Goal: Book appointment/travel/reservation

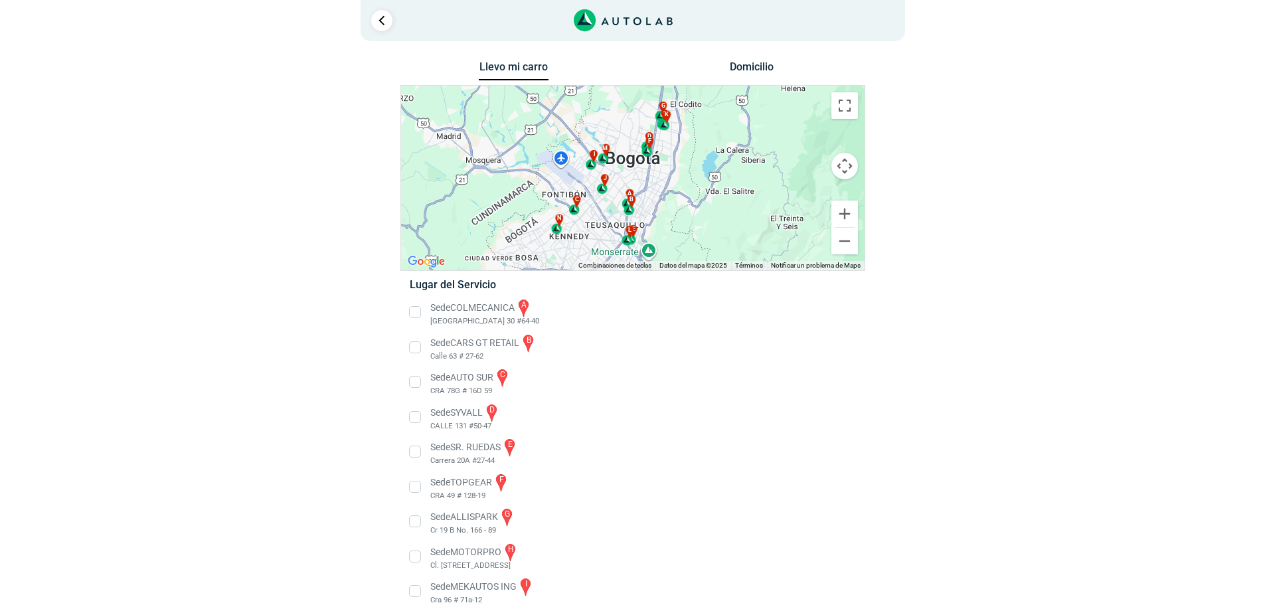
click at [414, 307] on li "Sede COLMECANICA a [GEOGRAPHIC_DATA] 30 #64-40" at bounding box center [633, 313] width 466 height 30
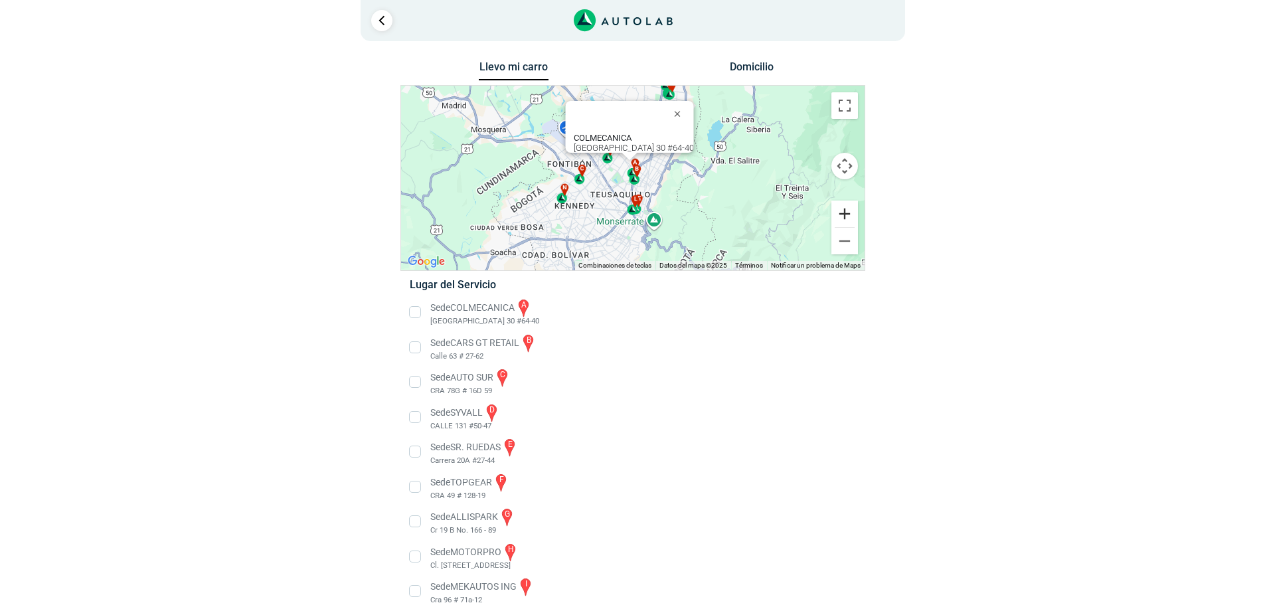
click at [846, 212] on button "Ampliar" at bounding box center [845, 214] width 27 height 27
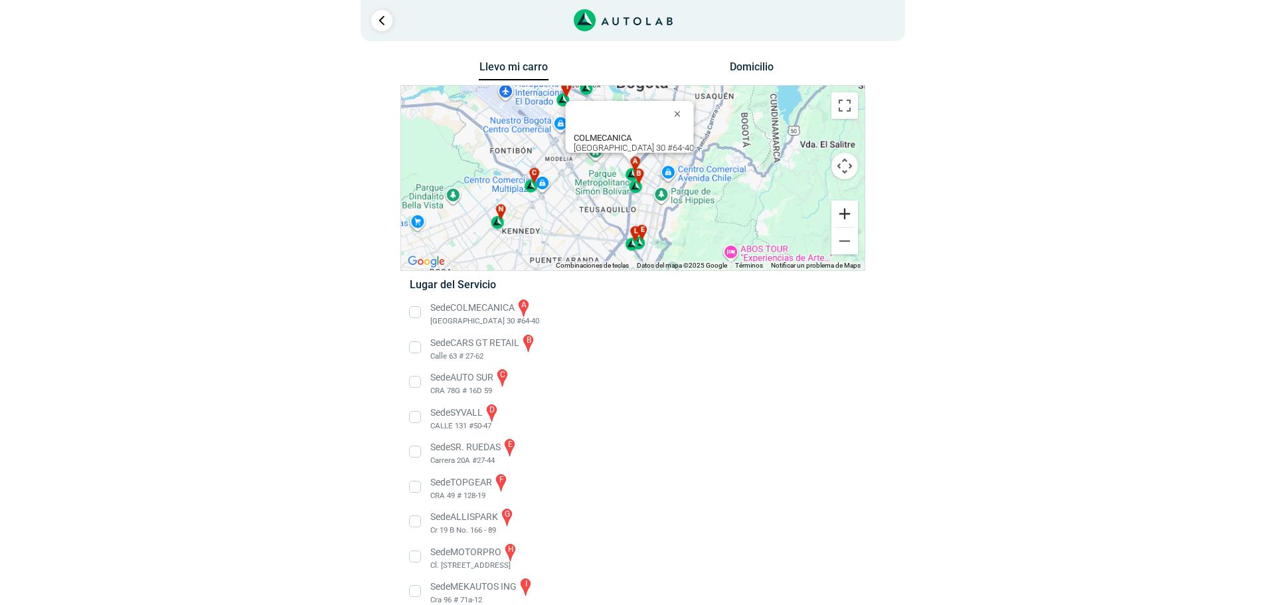
click at [846, 212] on button "Ampliar" at bounding box center [845, 214] width 27 height 27
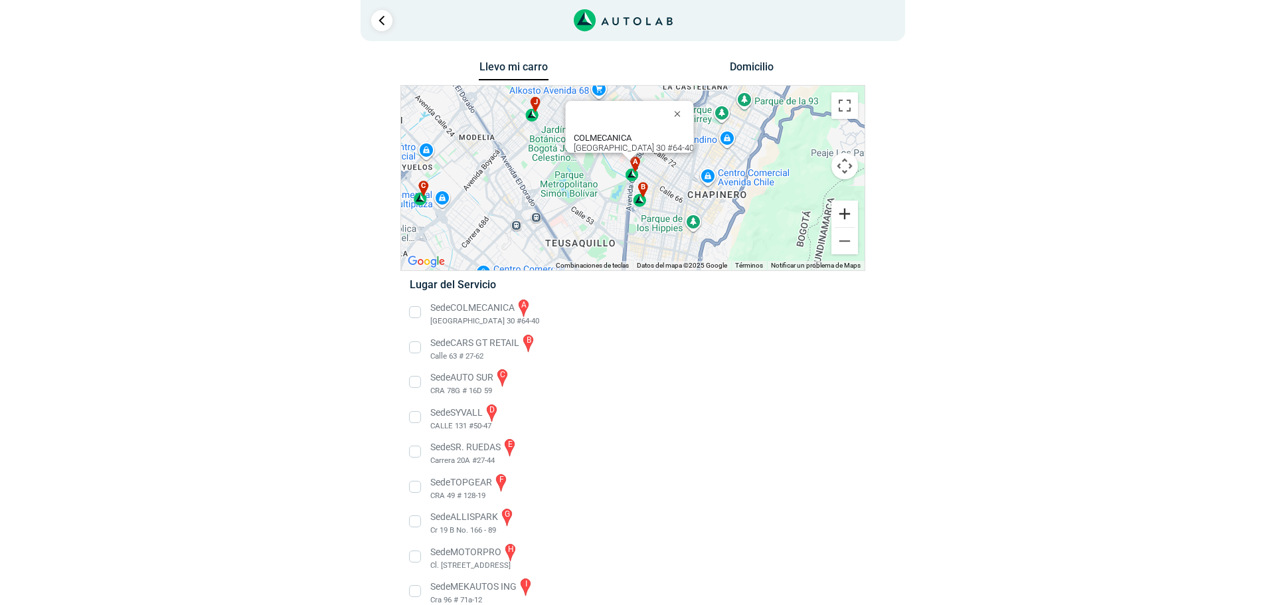
click at [854, 203] on button "Ampliar" at bounding box center [845, 214] width 27 height 27
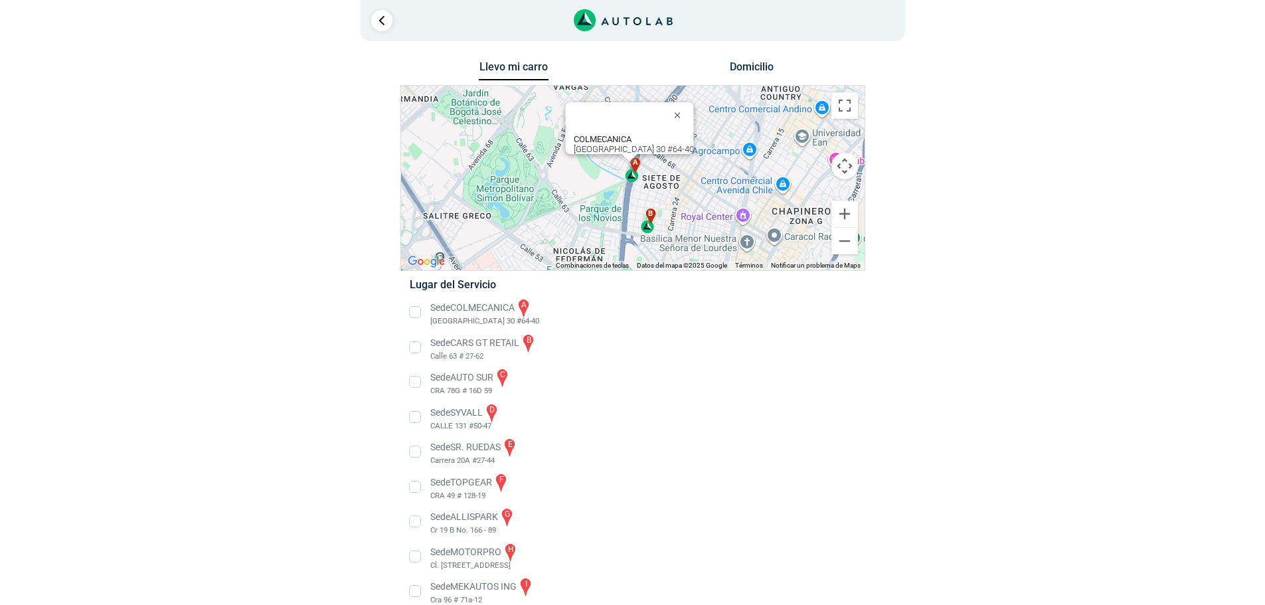
click at [414, 313] on li "Sede COLMECANICA a [GEOGRAPHIC_DATA] 30 #64-40" at bounding box center [633, 313] width 466 height 30
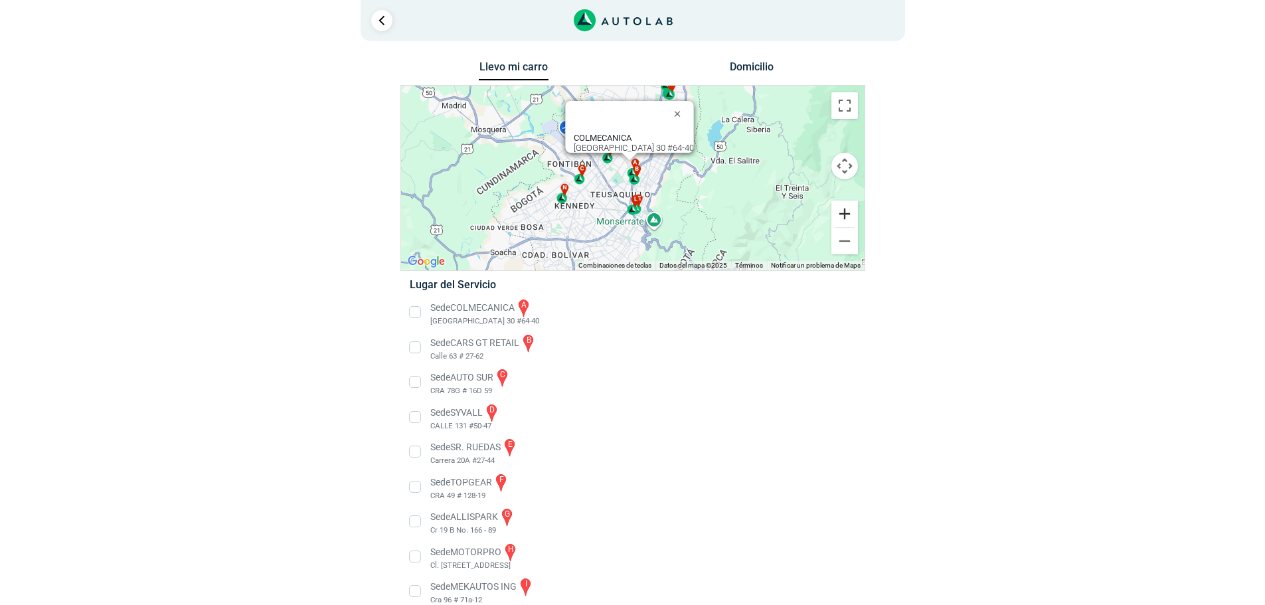
click at [840, 214] on button "Ampliar" at bounding box center [845, 214] width 27 height 27
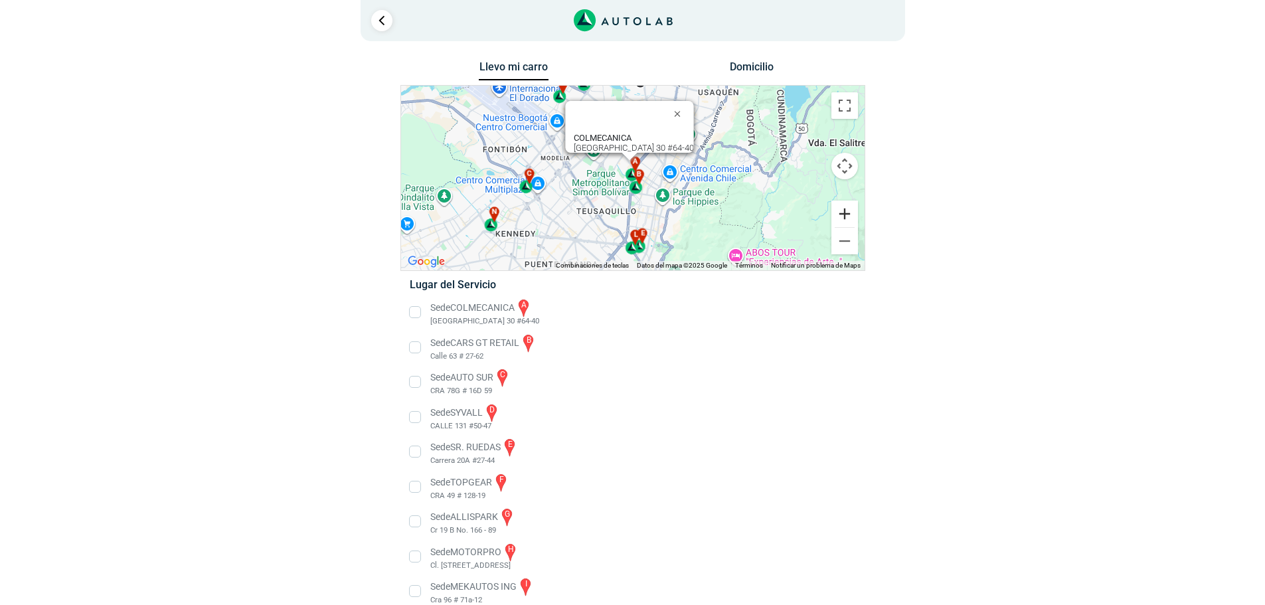
click at [841, 215] on button "Ampliar" at bounding box center [845, 214] width 27 height 27
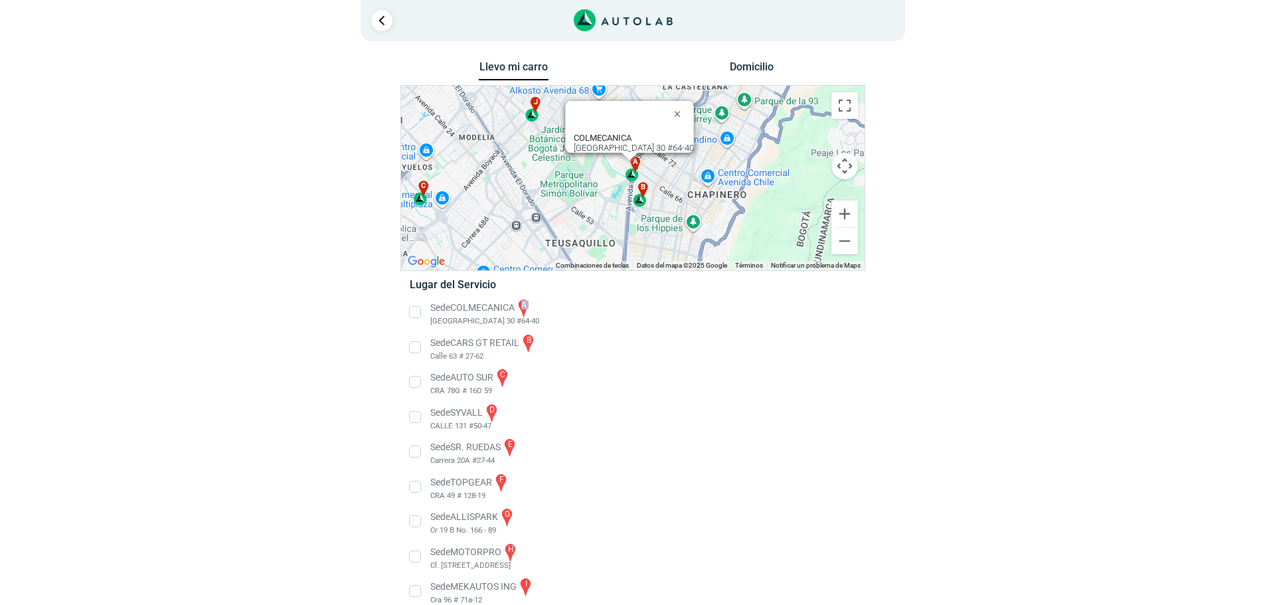
drag, startPoint x: 519, startPoint y: 310, endPoint x: 426, endPoint y: 325, distance: 93.5
click at [426, 325] on li "Sede COLMECANICA a [GEOGRAPHIC_DATA] 30 #64-40" at bounding box center [633, 313] width 466 height 30
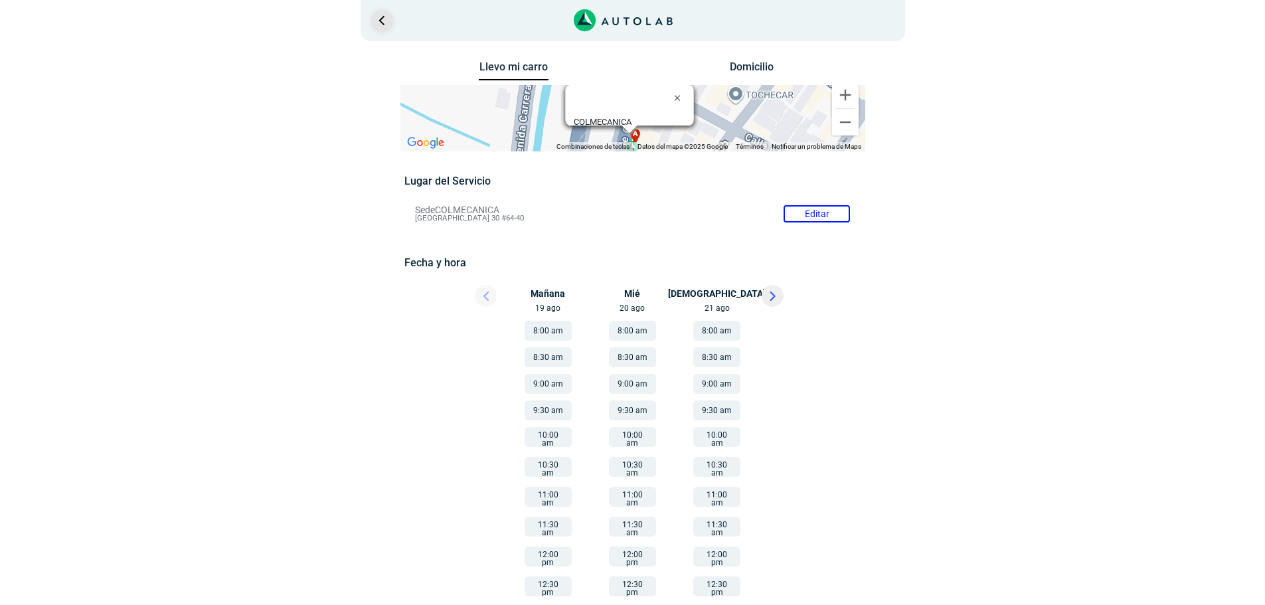
click at [382, 21] on link "Ir al paso anterior" at bounding box center [381, 20] width 21 height 21
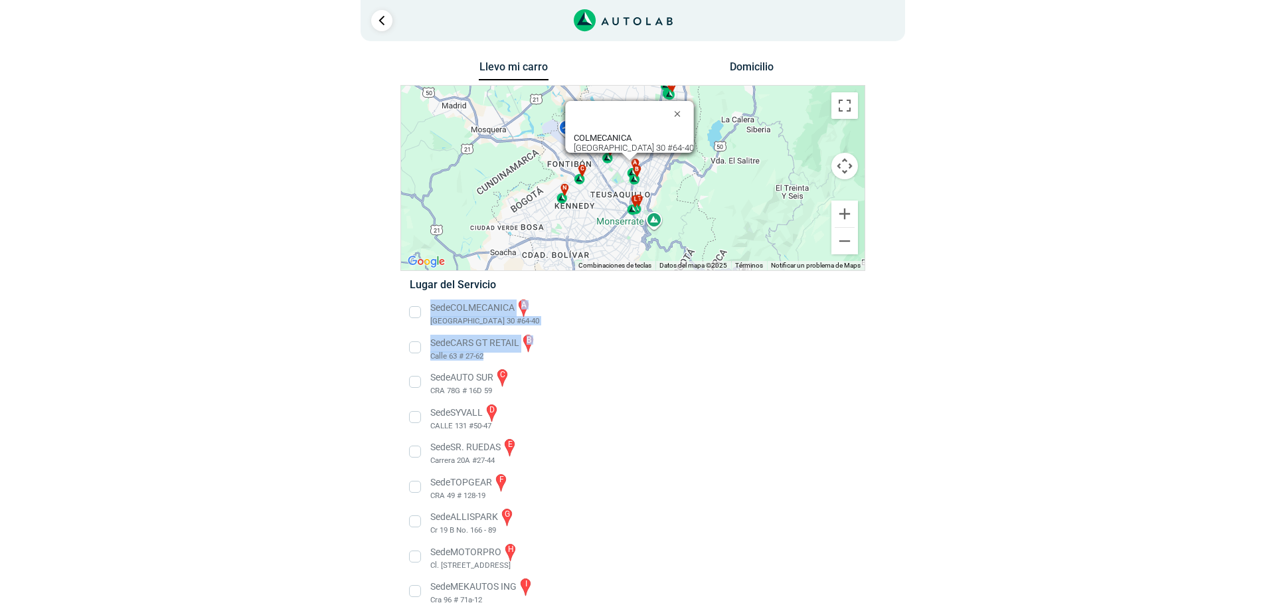
drag, startPoint x: 432, startPoint y: 306, endPoint x: 520, endPoint y: 361, distance: 103.6
click at [520, 361] on ul "Sede COLMECANICA a [GEOGRAPHIC_DATA] 30 #64-40" at bounding box center [633, 539] width 466 height 483
copy ul "Sede COLMECANICA a [GEOGRAPHIC_DATA] 30 #64-40 Sede CARS GT RETAIL b Calle 63 #…"
click at [638, 320] on li "Sede COLMECANICA a [GEOGRAPHIC_DATA] 30 #64-40" at bounding box center [633, 313] width 466 height 30
click at [849, 212] on button "Ampliar" at bounding box center [845, 214] width 27 height 27
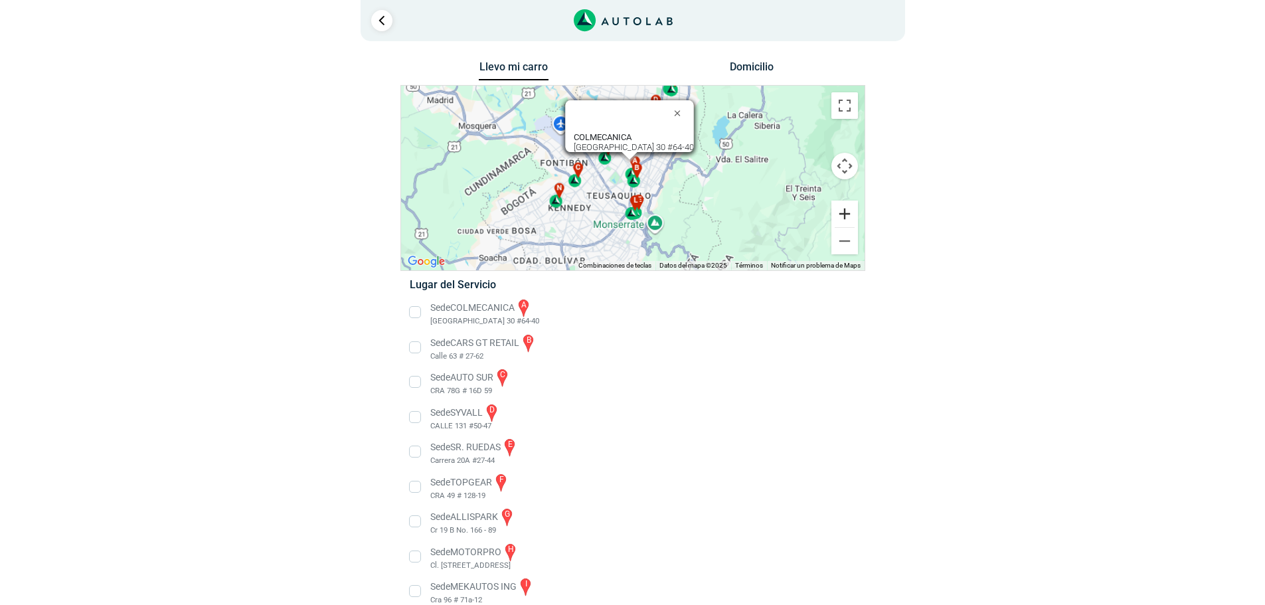
click at [849, 212] on button "Ampliar" at bounding box center [845, 214] width 27 height 27
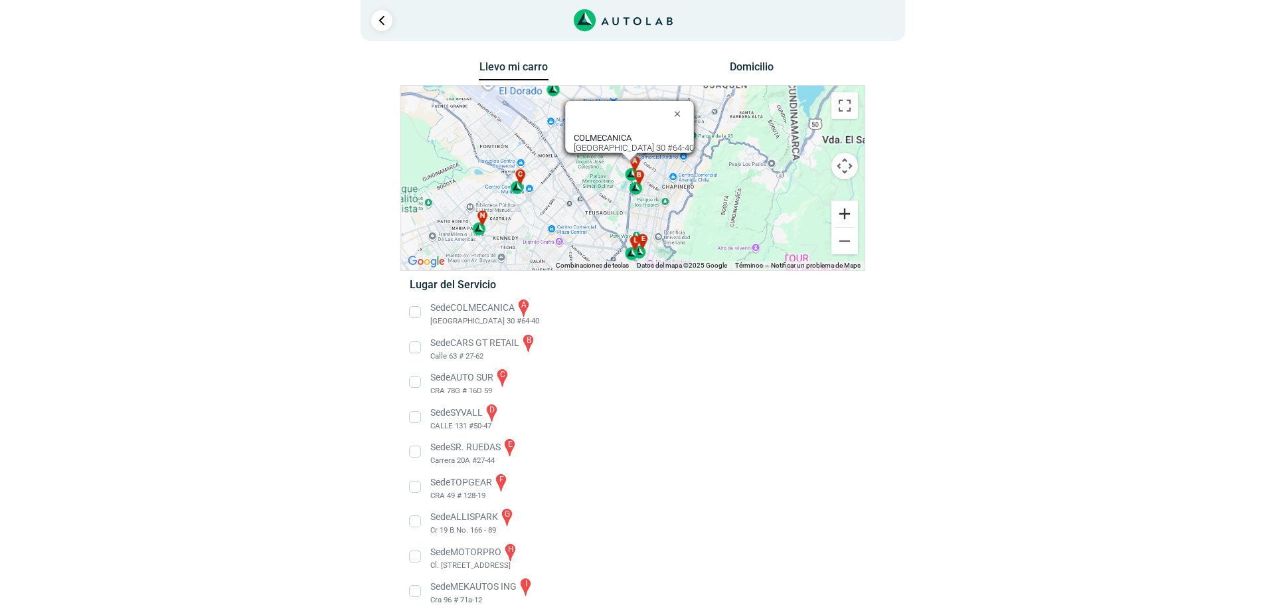
click at [849, 212] on button "Ampliar" at bounding box center [845, 214] width 27 height 27
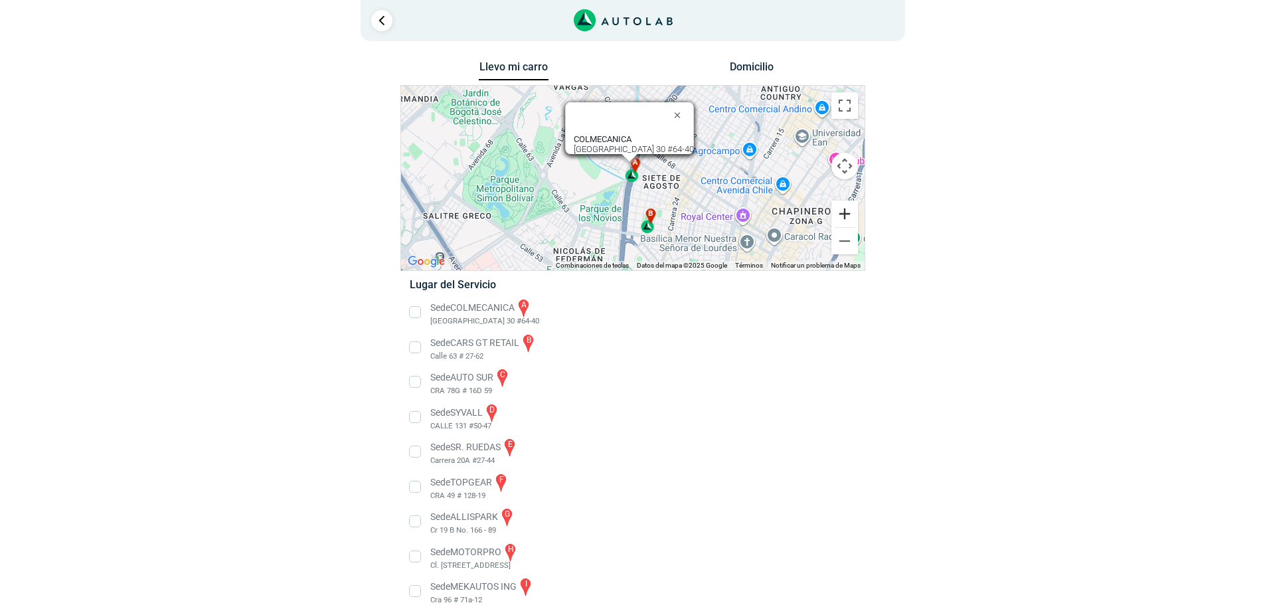
click at [847, 212] on button "Ampliar" at bounding box center [845, 214] width 27 height 27
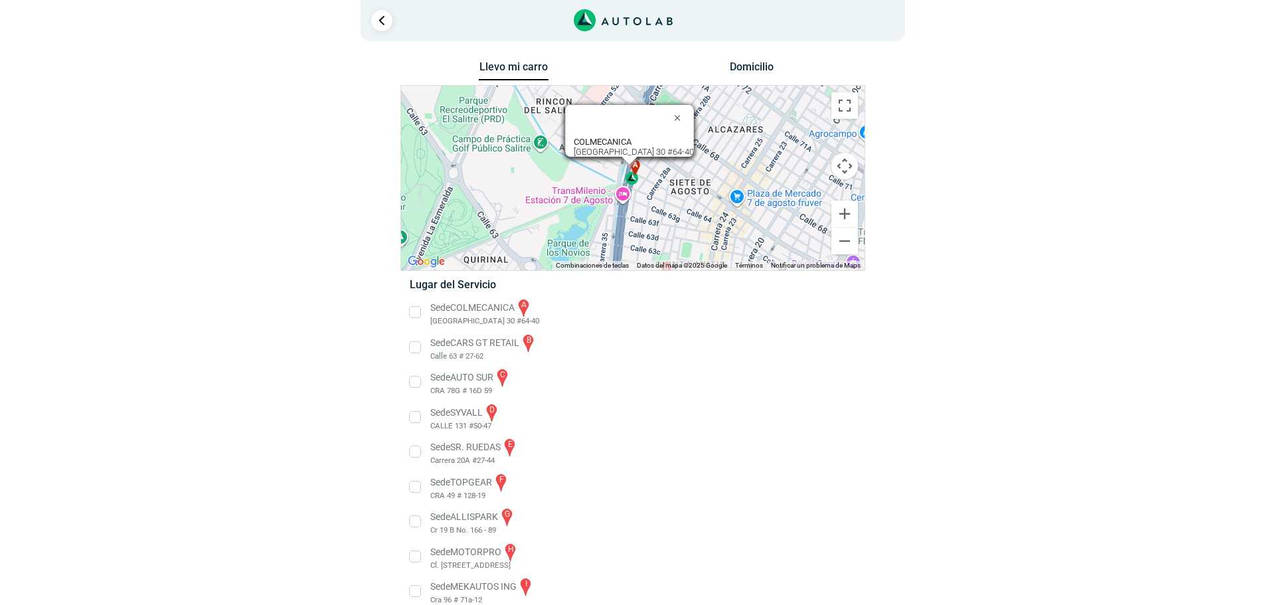
click at [410, 310] on li "Sede COLMECANICA a [GEOGRAPHIC_DATA] 30 #64-40" at bounding box center [633, 313] width 466 height 30
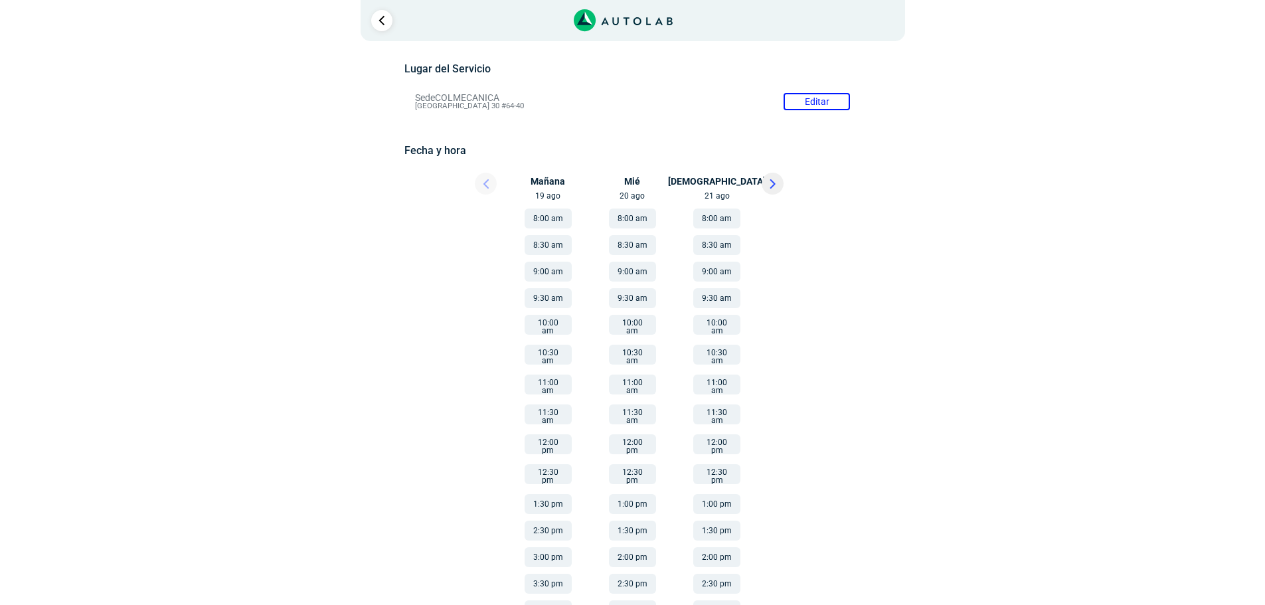
scroll to position [179, 0]
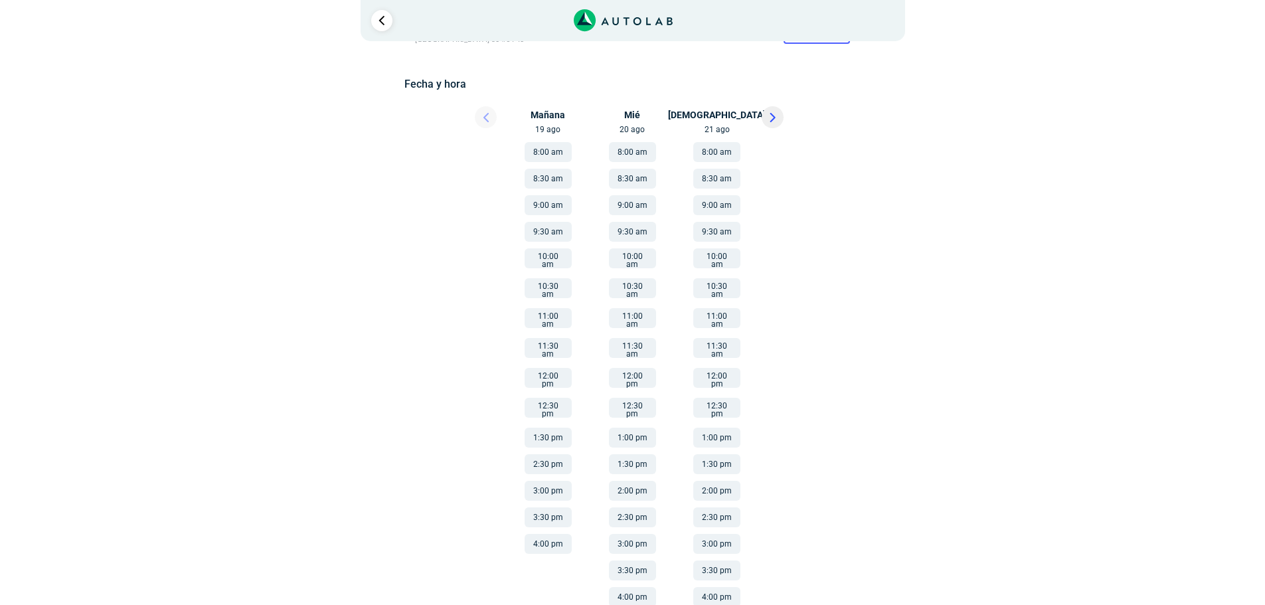
click at [645, 587] on button "4:00 pm" at bounding box center [632, 597] width 47 height 20
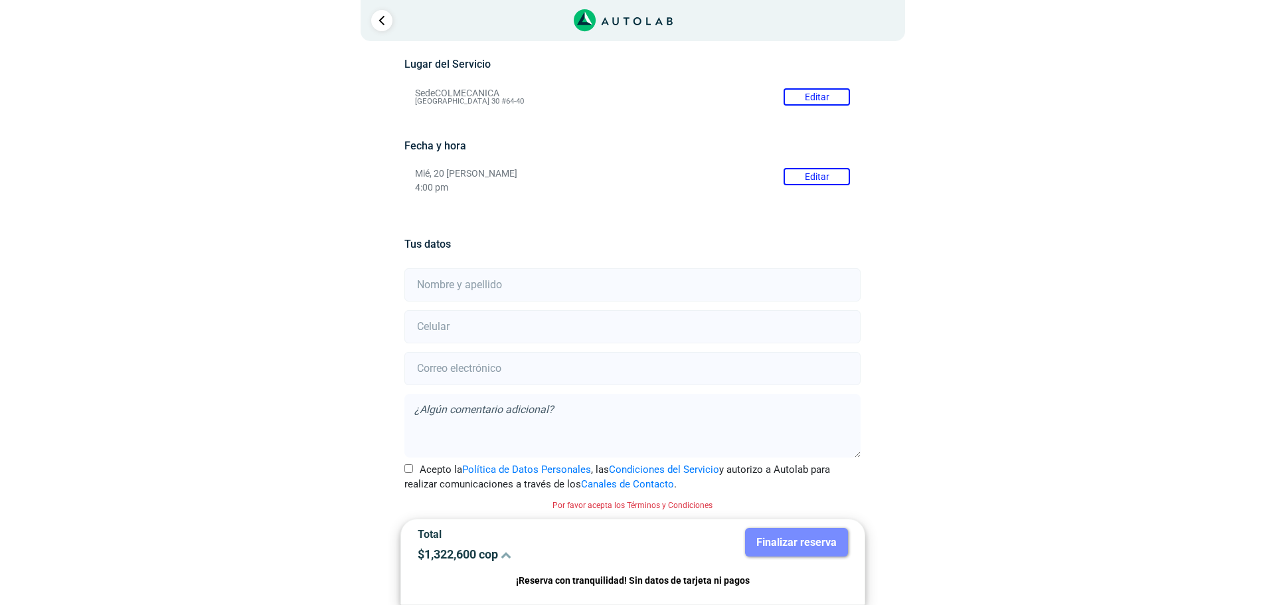
click at [478, 294] on input "text" at bounding box center [633, 284] width 456 height 33
click at [512, 288] on input "Fabio [PERSON_NAME] [PERSON_NAME]" at bounding box center [633, 284] width 456 height 33
type input "Fabio [PERSON_NAME] [PERSON_NAME]"
click at [463, 326] on input "number" at bounding box center [633, 326] width 456 height 33
type input "3138478498"
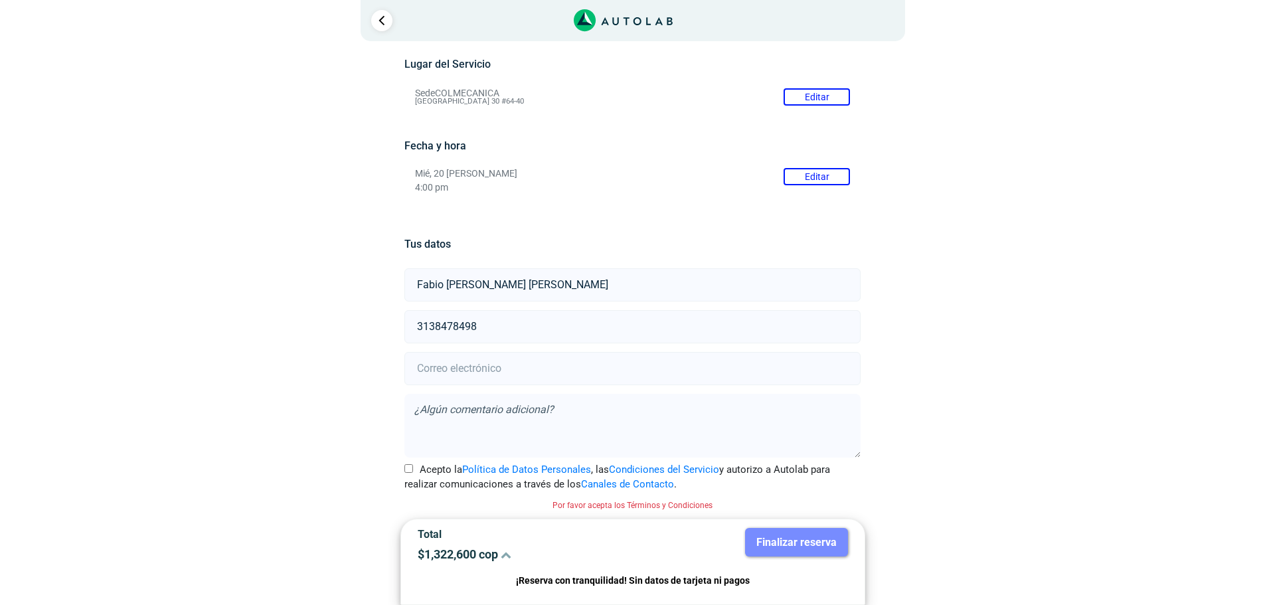
click at [503, 373] on input "email" at bounding box center [633, 368] width 456 height 33
type input "[EMAIL_ADDRESS][DOMAIN_NAME]"
click at [502, 440] on textarea at bounding box center [633, 426] width 456 height 64
click at [408, 470] on input "Acepto la Política de Datos Personales , las Condiciones del Servicio y autoriz…" at bounding box center [409, 468] width 9 height 9
checkbox input "true"
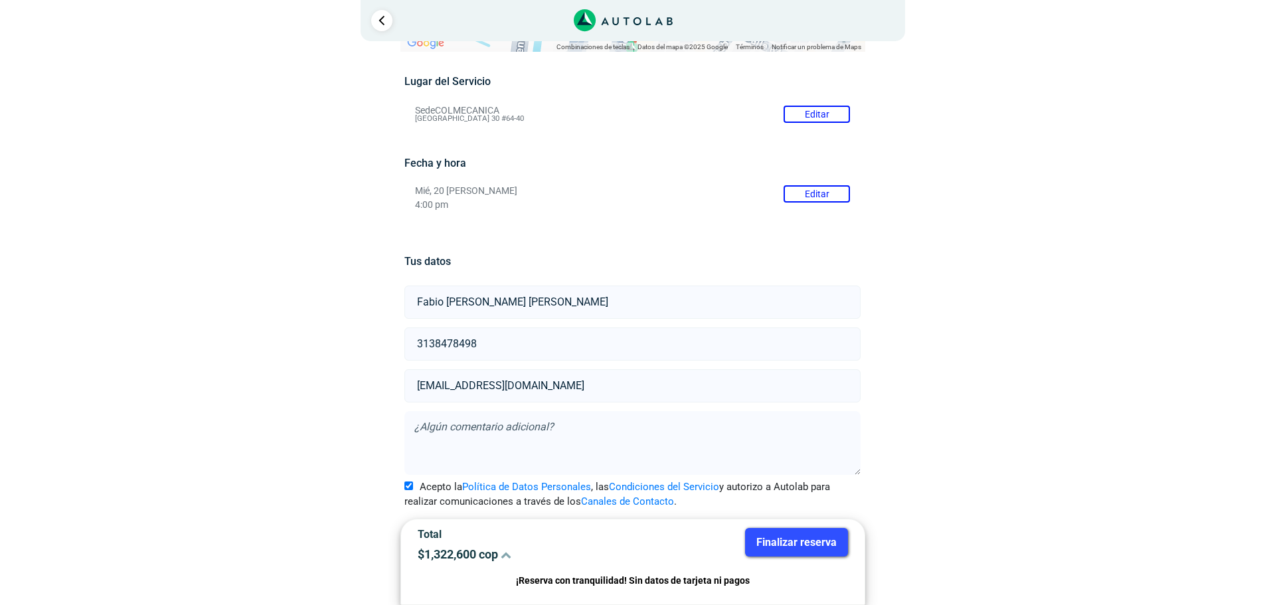
scroll to position [100, 0]
click at [786, 533] on button "Finalizar reserva" at bounding box center [796, 542] width 103 height 29
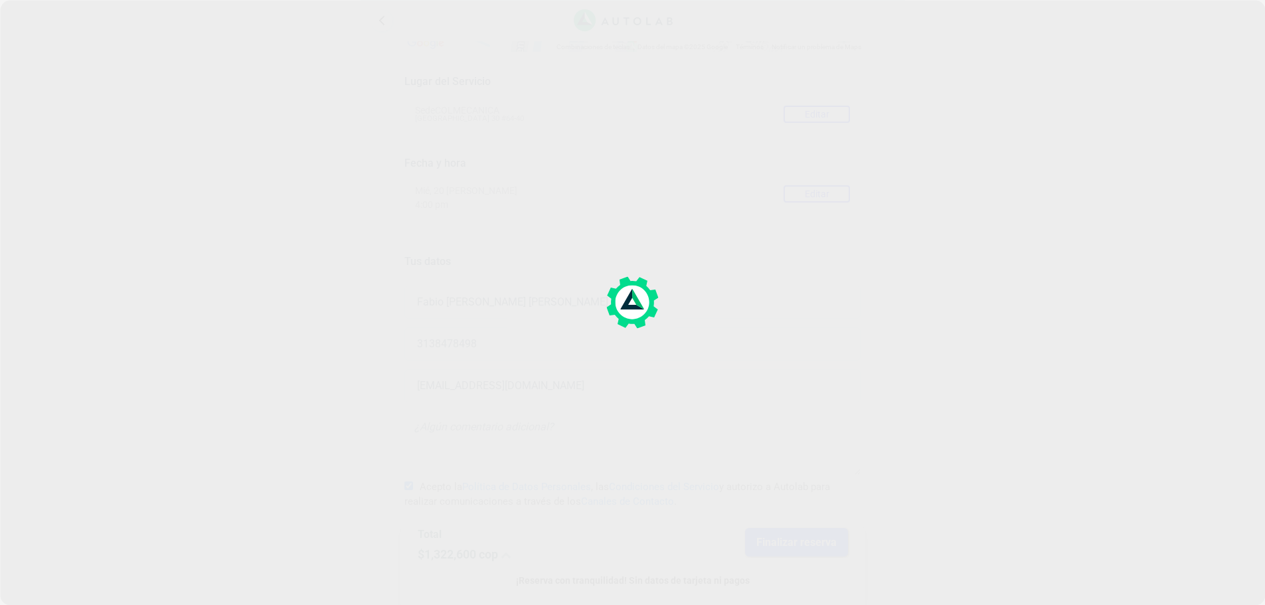
scroll to position [0, 0]
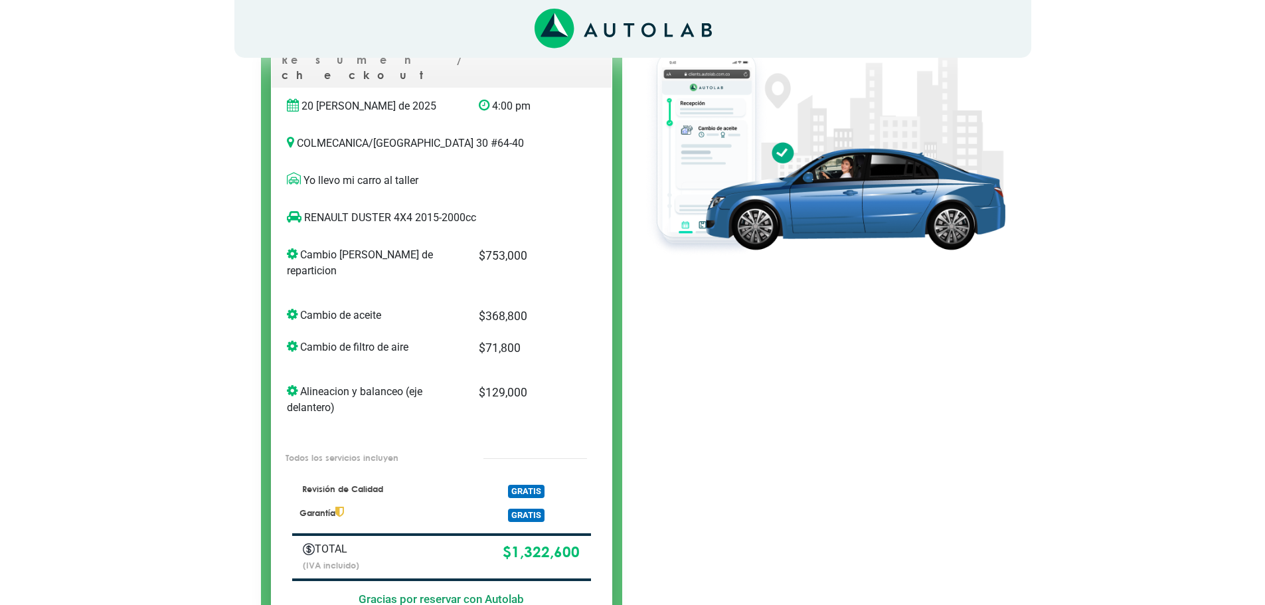
scroll to position [133, 0]
